Goal: Task Accomplishment & Management: Manage account settings

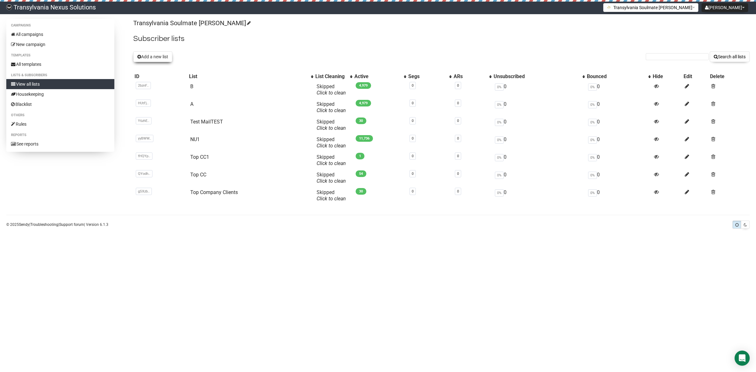
click at [152, 57] on button "Add a new list" at bounding box center [152, 56] width 39 height 11
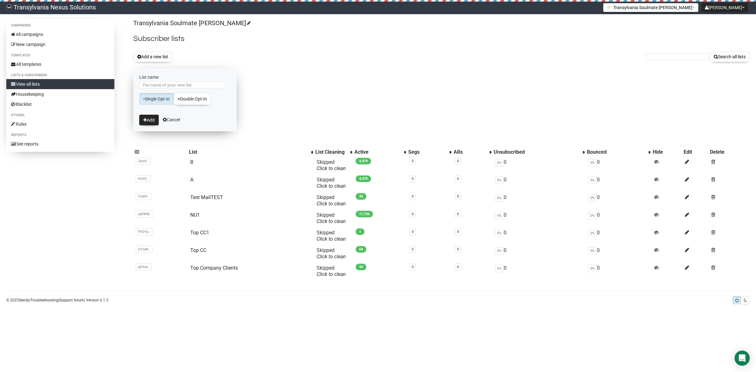
click at [155, 98] on link "Single Opt-In" at bounding box center [156, 99] width 35 height 12
click at [147, 117] on button "Add" at bounding box center [149, 120] width 20 height 11
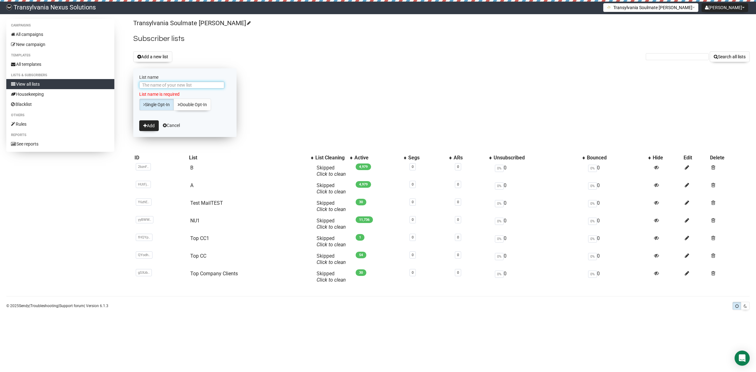
click at [160, 86] on input "List name" at bounding box center [181, 85] width 85 height 7
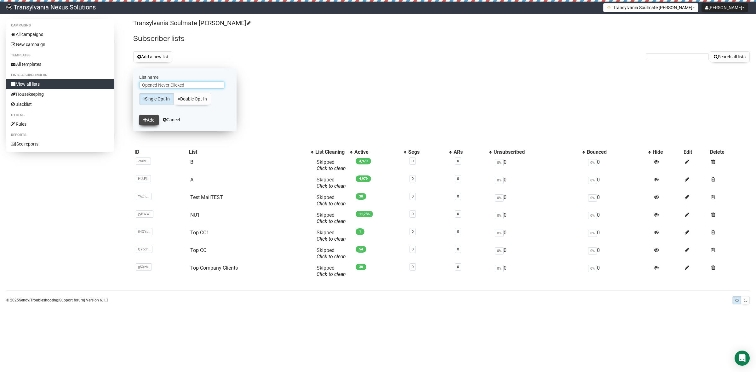
type input "Opened Never Clicked"
click at [144, 124] on button "Add" at bounding box center [149, 120] width 20 height 11
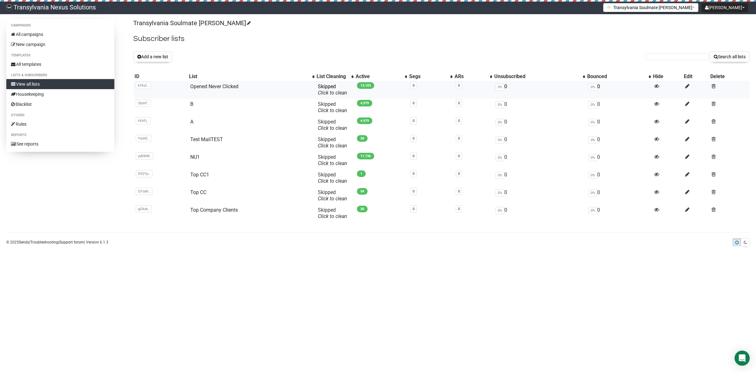
click at [226, 90] on td "Opened Never Clicked" at bounding box center [252, 90] width 128 height 18
click at [293, 38] on h2 "Subscriber lists" at bounding box center [441, 38] width 616 height 11
click at [221, 87] on link "Opened Never Clicked" at bounding box center [214, 86] width 48 height 6
click at [46, 35] on link "All campaigns" at bounding box center [60, 34] width 108 height 10
